Goal: Information Seeking & Learning: Find specific fact

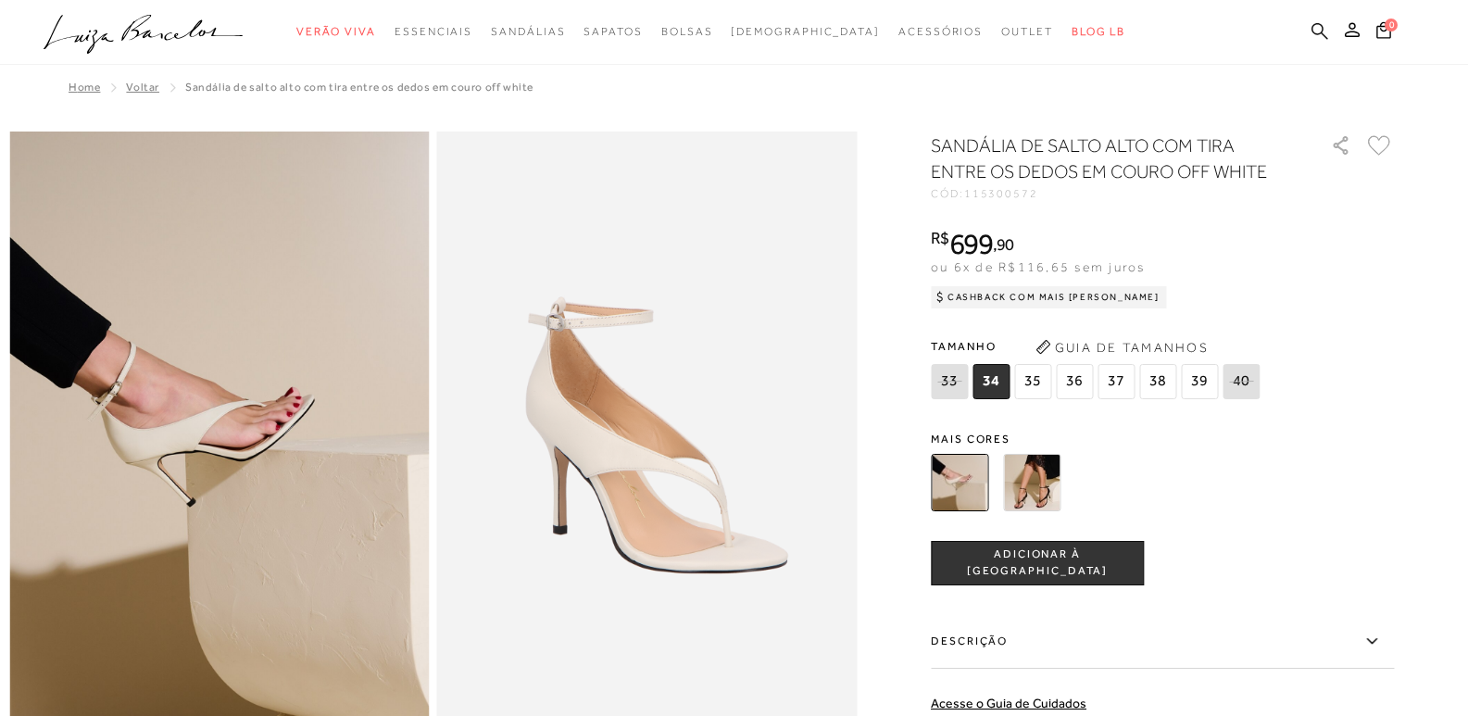
click at [1316, 27] on icon at bounding box center [1320, 31] width 17 height 18
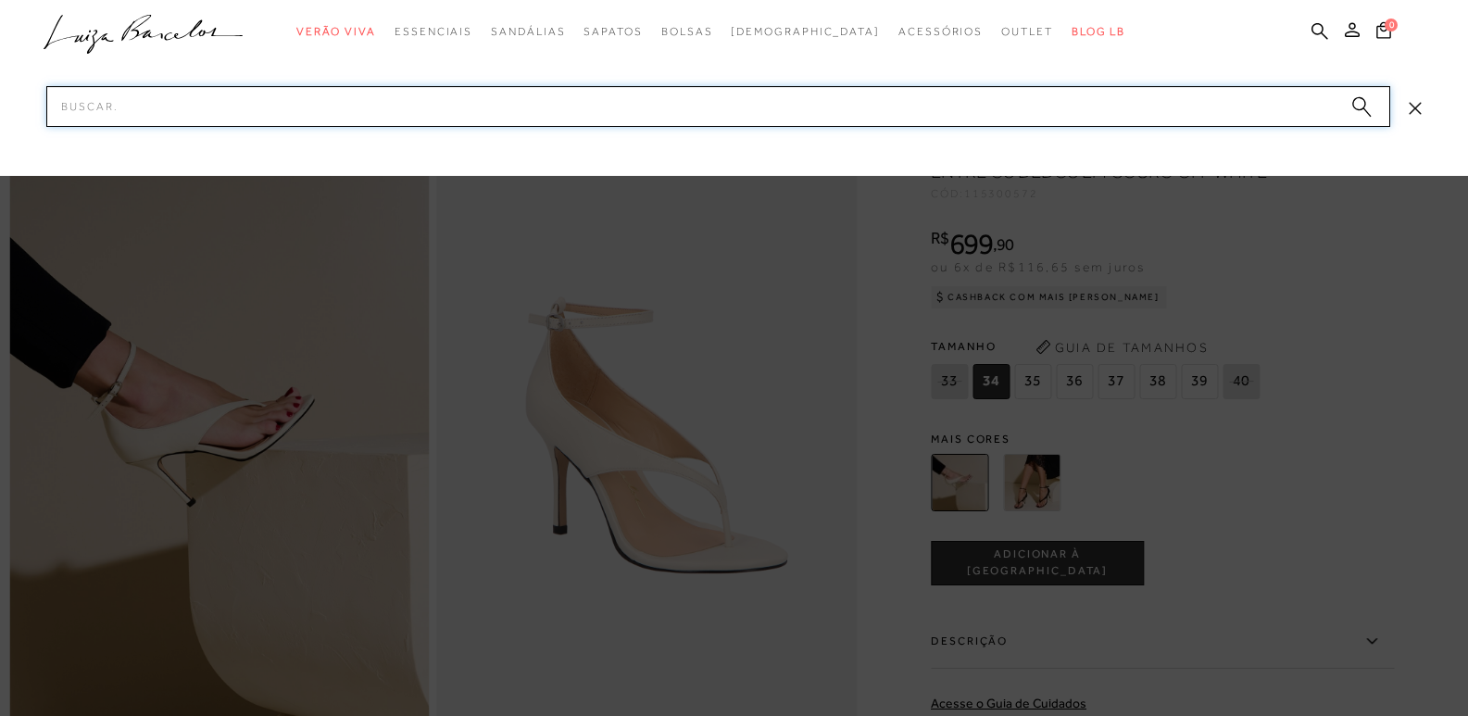
paste input "777712727"
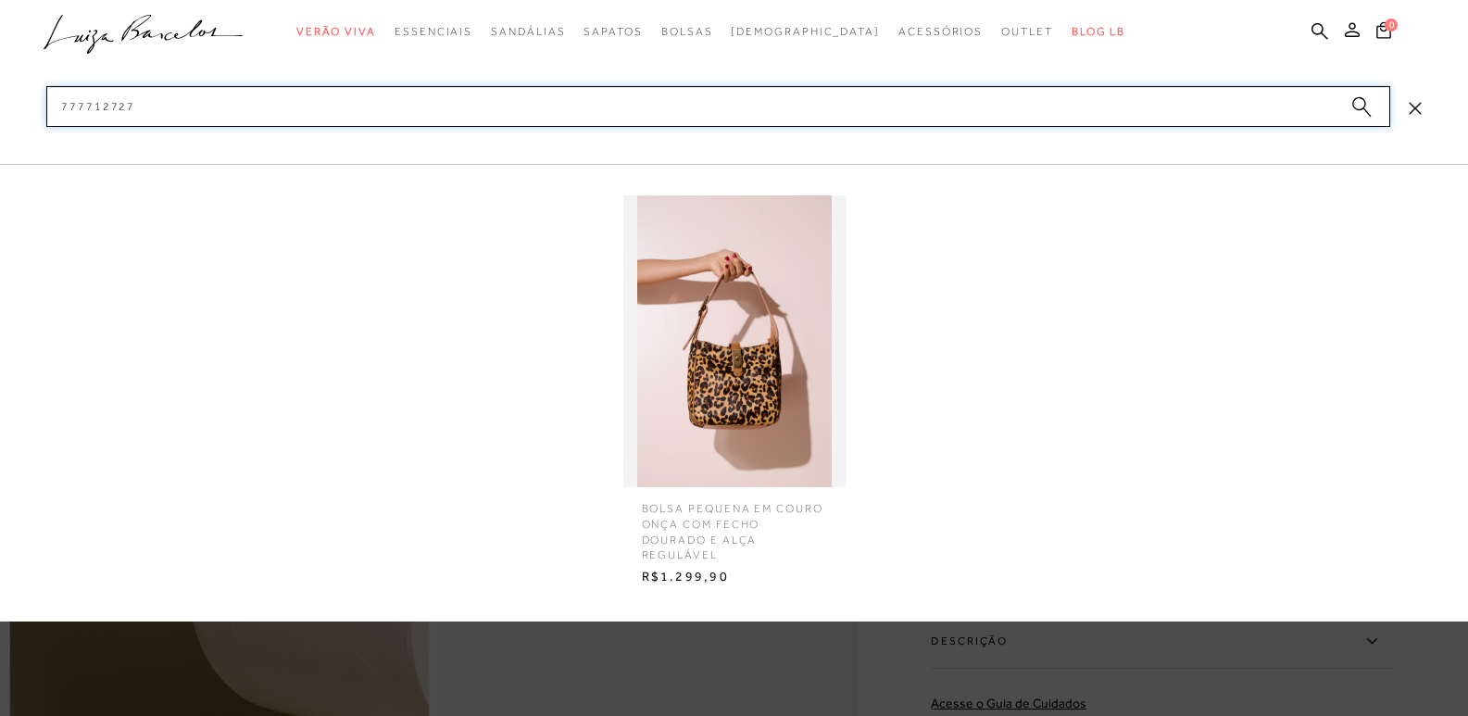
type input "777712727"
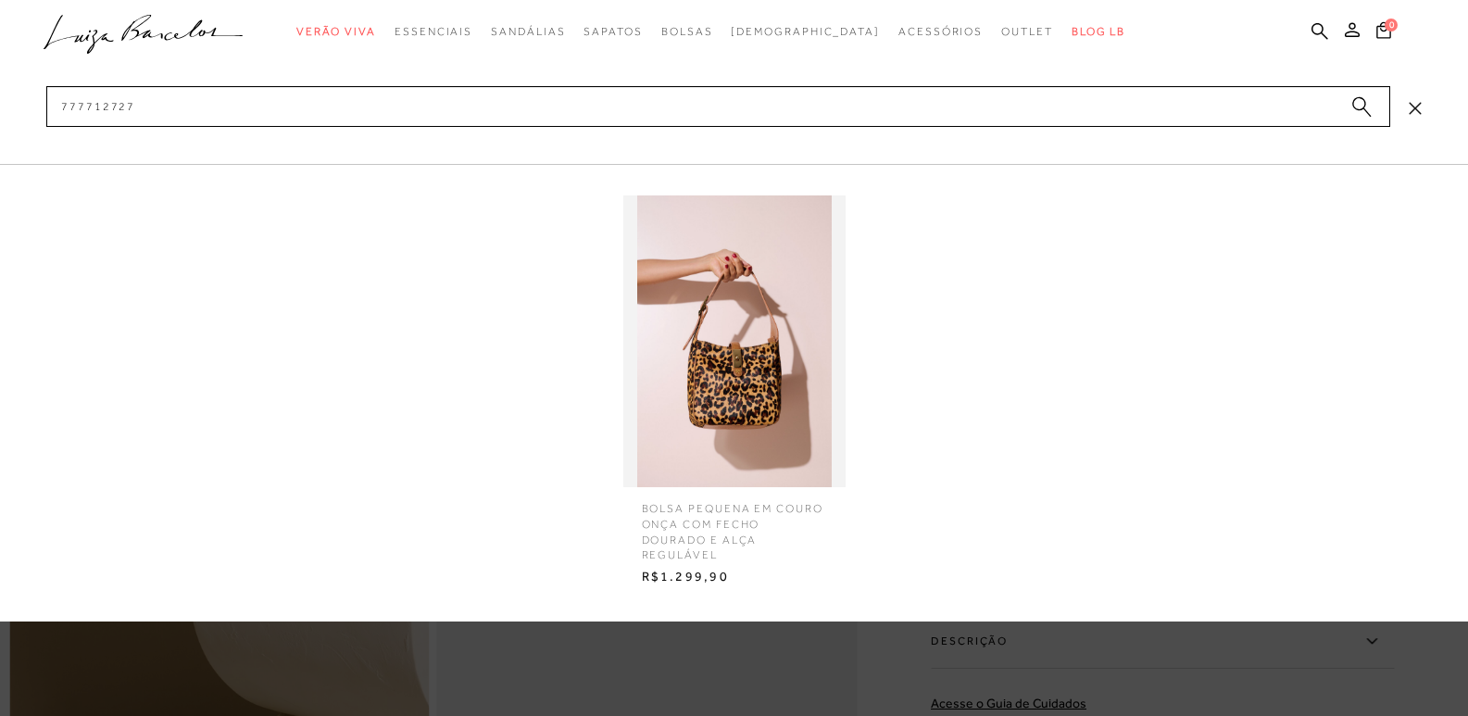
click at [738, 409] on img at bounding box center [734, 341] width 222 height 292
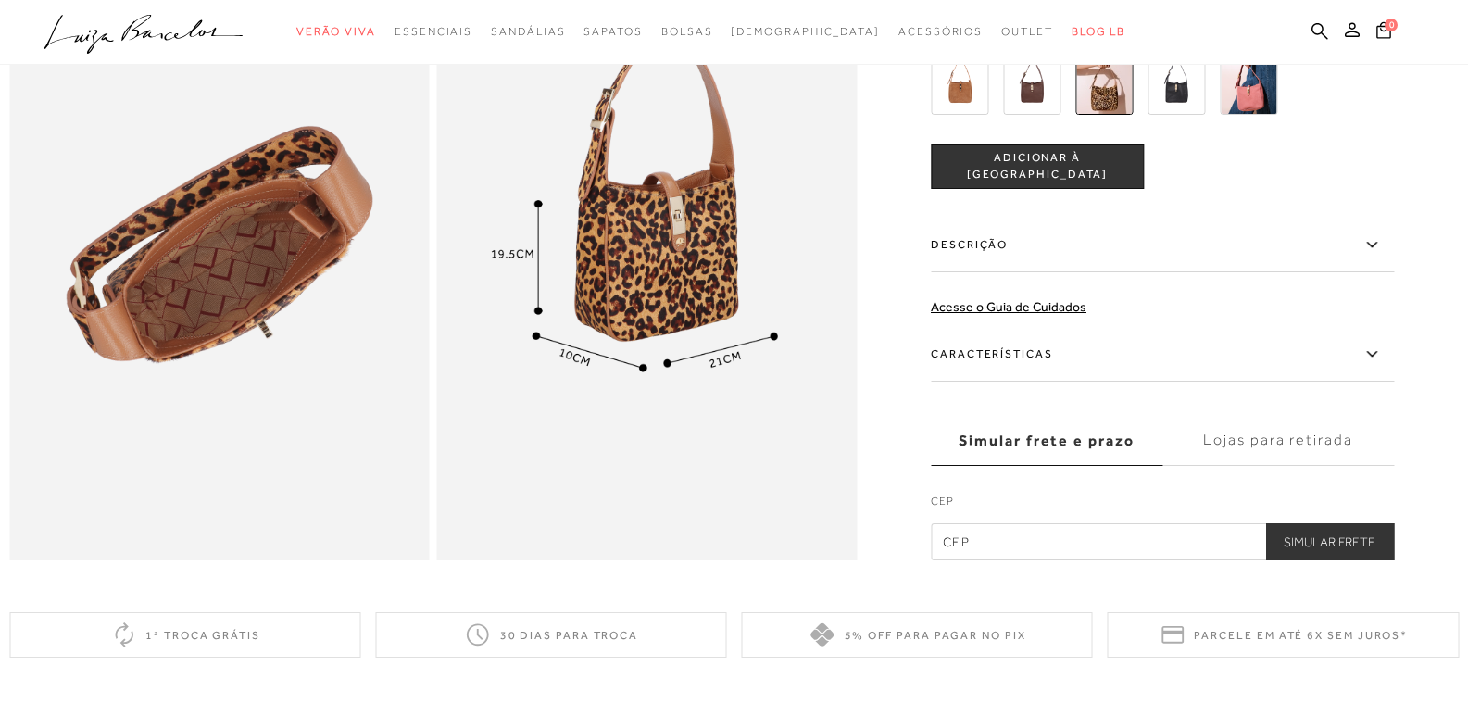
scroll to position [1019, 0]
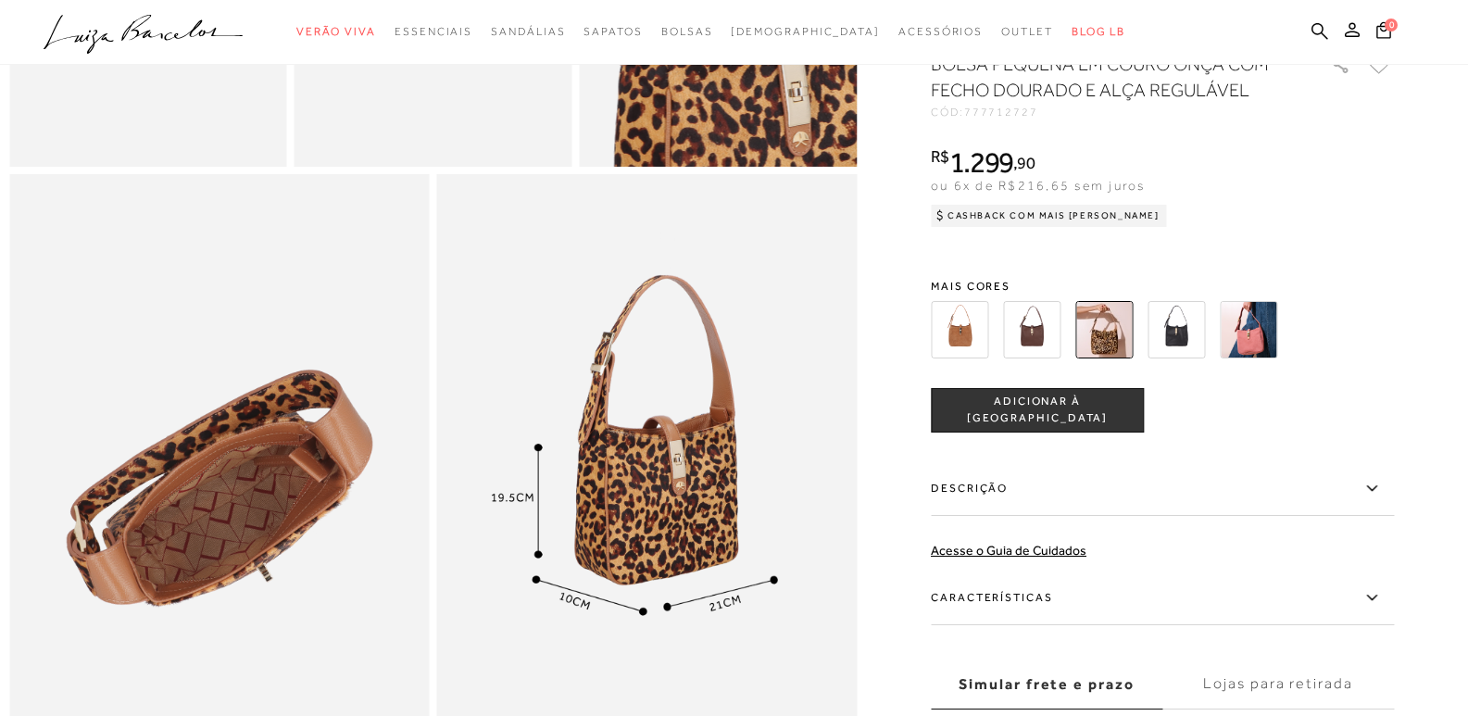
click at [1376, 500] on icon at bounding box center [1372, 488] width 22 height 23
click at [0, 0] on input "Descrição" at bounding box center [0, 0] width 0 height 0
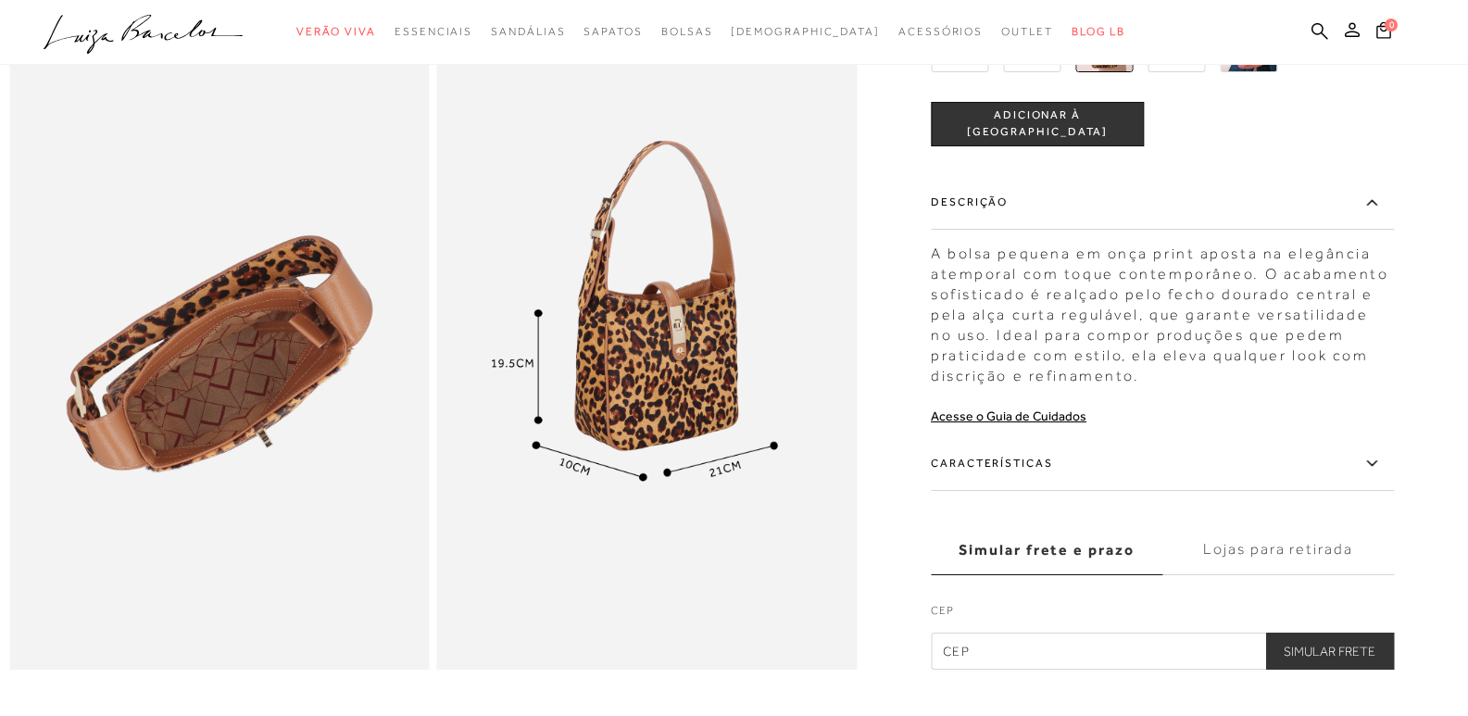
scroll to position [1204, 0]
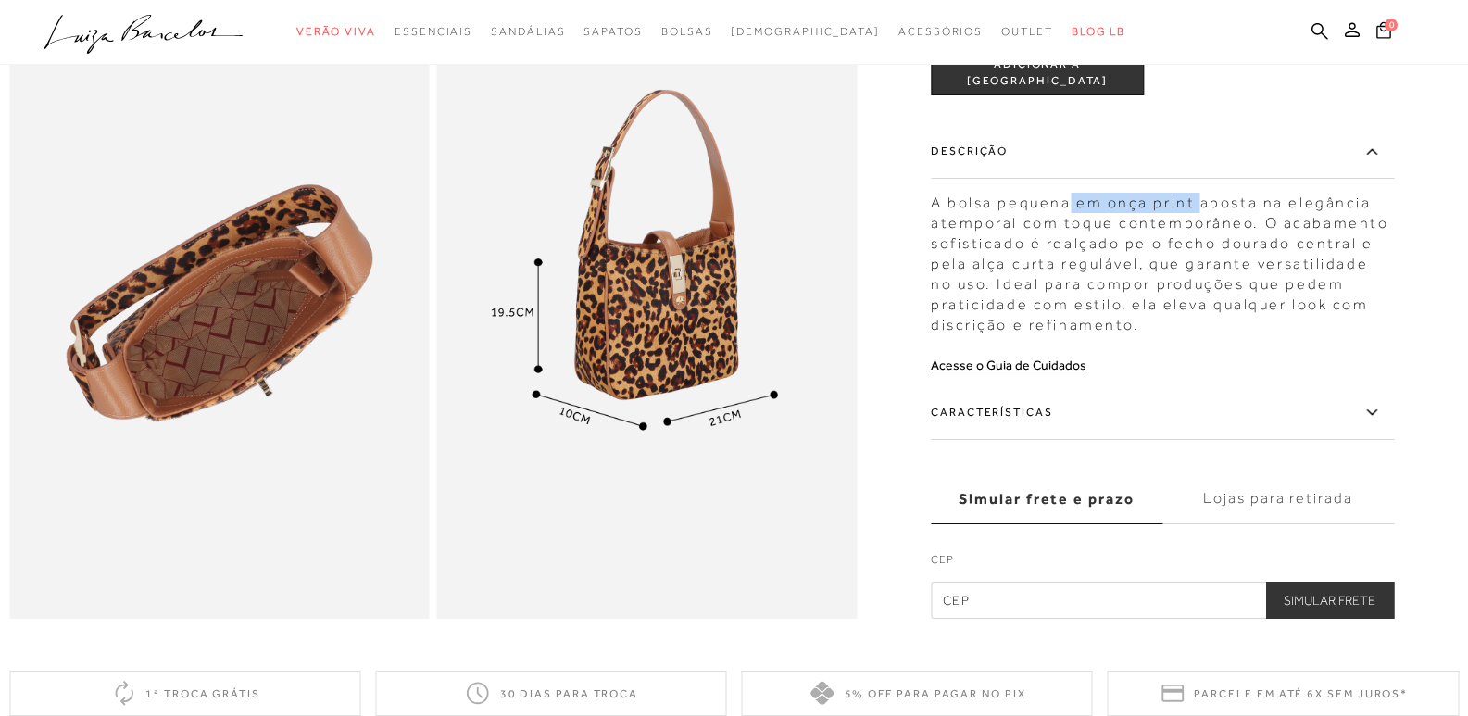
drag, startPoint x: 1206, startPoint y: 231, endPoint x: 1078, endPoint y: 226, distance: 127.9
click at [1078, 226] on div "A bolsa pequena em onça print aposta na elegância atemporal com toque contempor…" at bounding box center [1162, 259] width 463 height 152
copy div "em onça print"
drag, startPoint x: 947, startPoint y: 227, endPoint x: 1154, endPoint y: 236, distance: 207.7
click at [1154, 236] on div "A bolsa pequena em onça print aposta na elegância atemporal com toque contempor…" at bounding box center [1162, 259] width 463 height 152
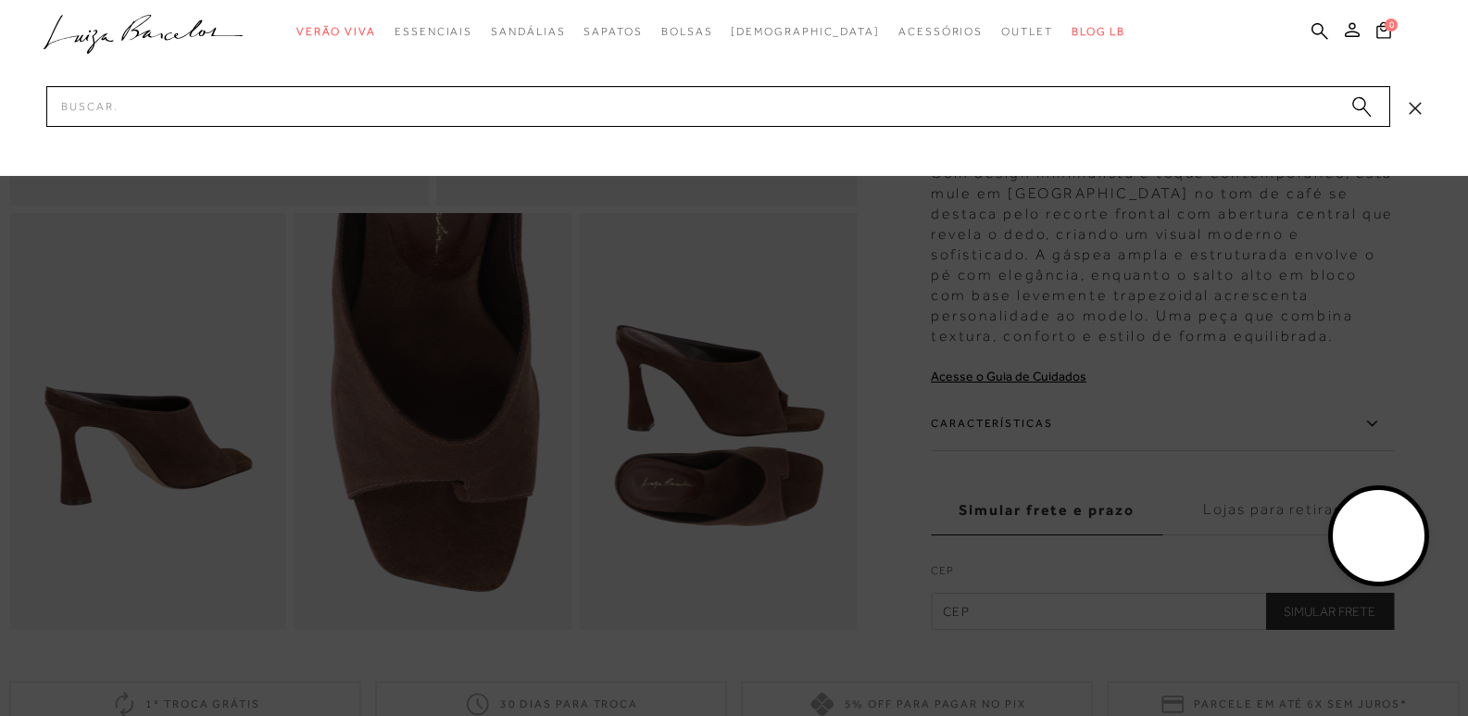
scroll to position [556, 0]
click at [140, 91] on input "Pesquisar" at bounding box center [718, 106] width 1344 height 41
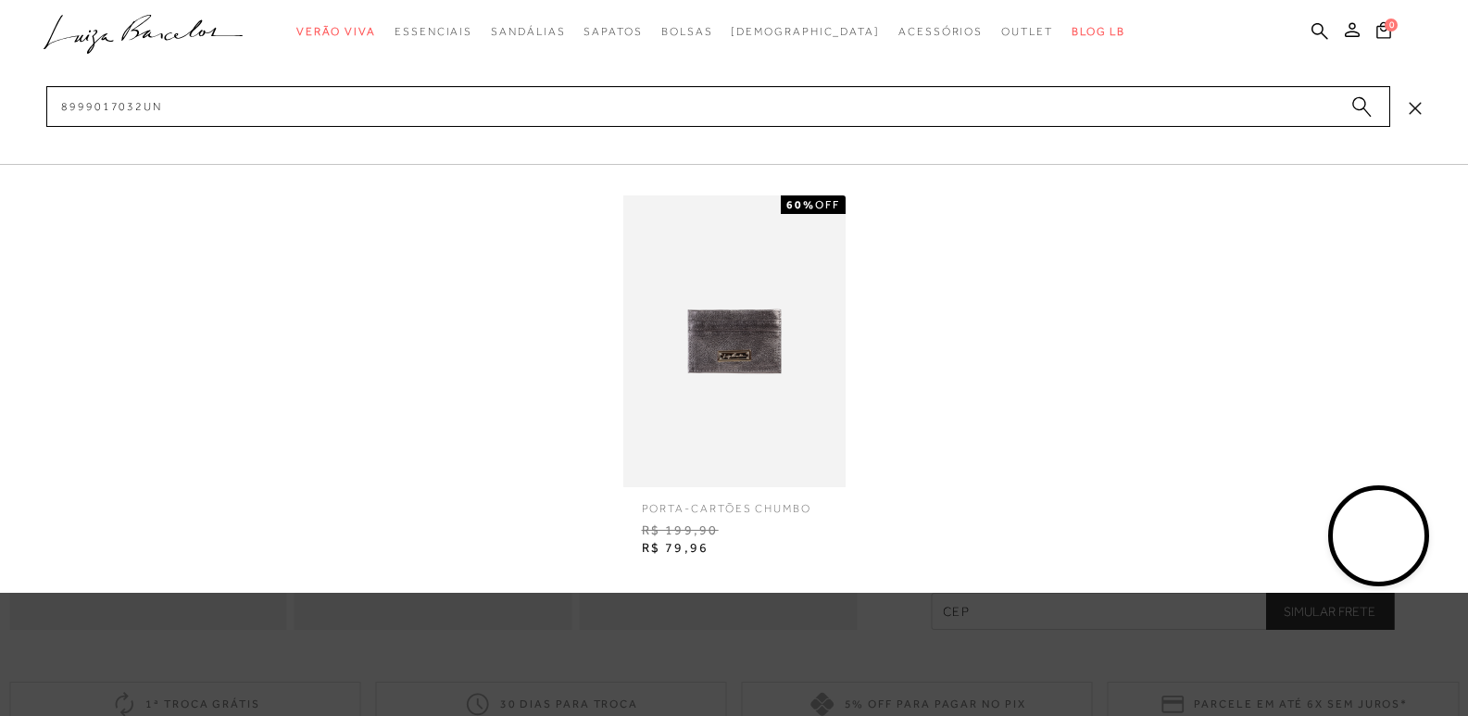
type input "8999017032UN"
click at [702, 352] on img at bounding box center [734, 341] width 222 height 292
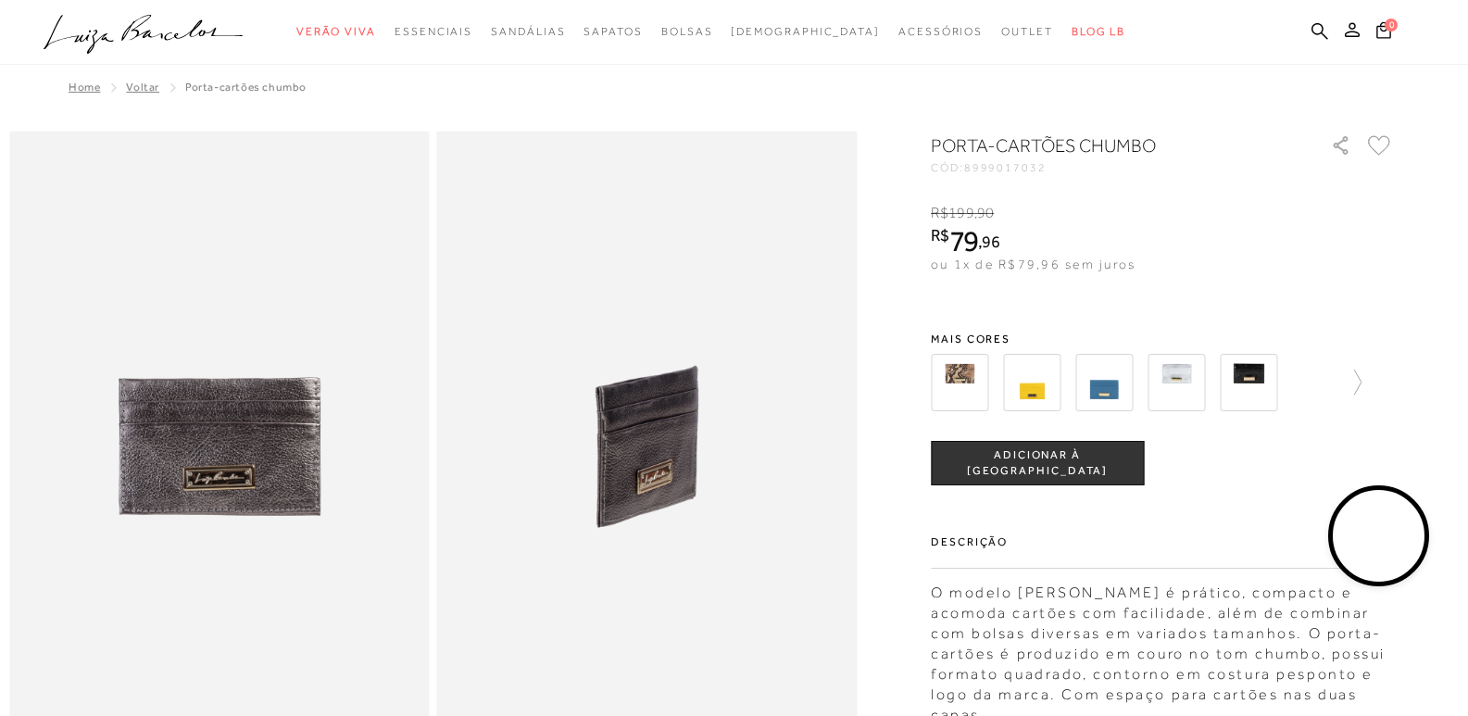
click at [653, 481] on img at bounding box center [647, 447] width 421 height 630
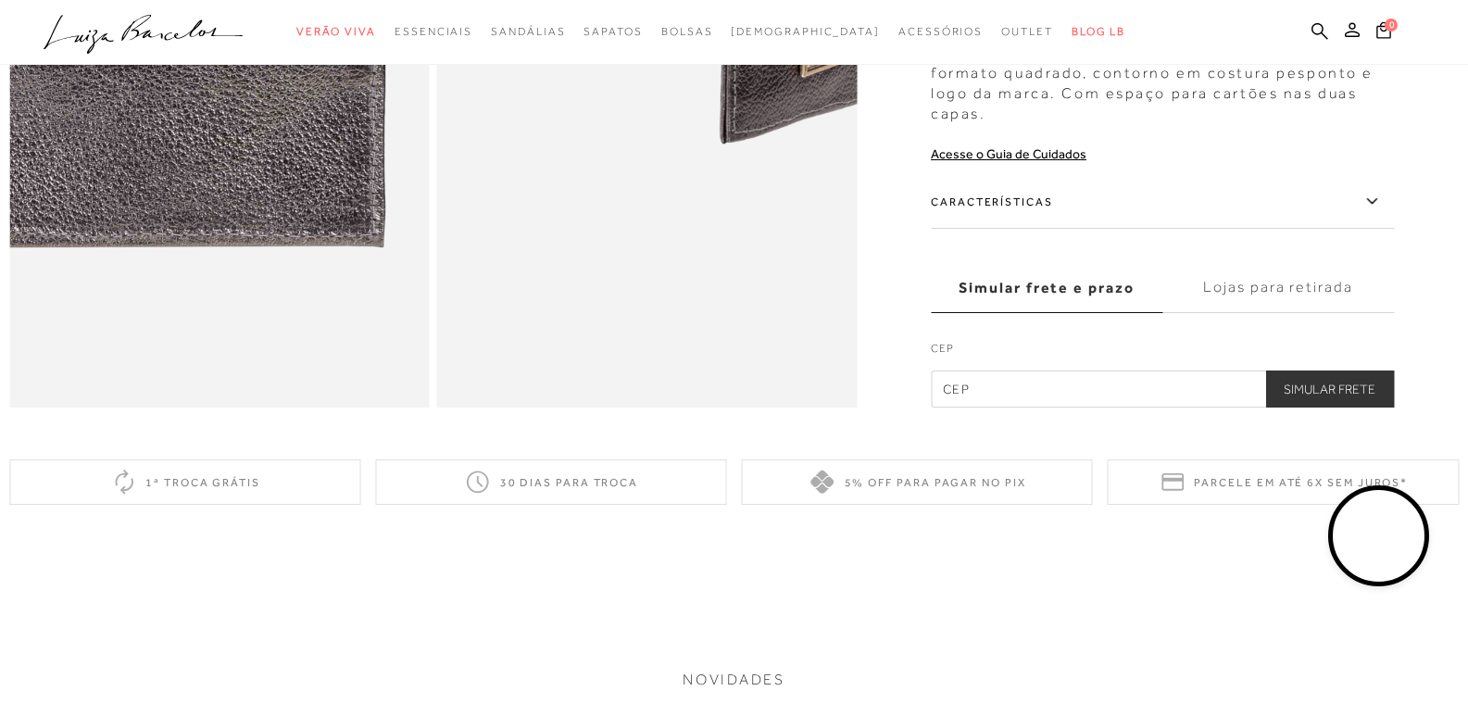
scroll to position [1667, 0]
